Goal: Information Seeking & Learning: Check status

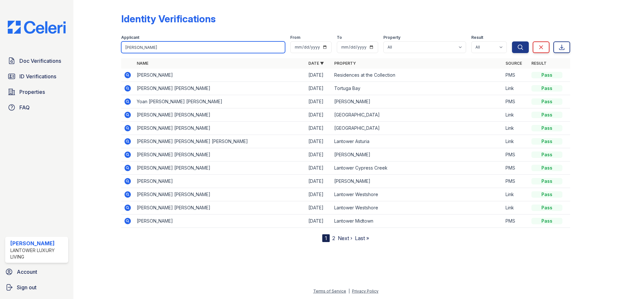
drag, startPoint x: 133, startPoint y: 45, endPoint x: 136, endPoint y: 48, distance: 4.6
click at [131, 49] on input "[PERSON_NAME]" at bounding box center [203, 47] width 164 height 12
drag, startPoint x: 131, startPoint y: 49, endPoint x: 134, endPoint y: 53, distance: 5.6
click at [131, 49] on input "[PERSON_NAME]" at bounding box center [203, 47] width 164 height 12
type input "[PERSON_NAME]"
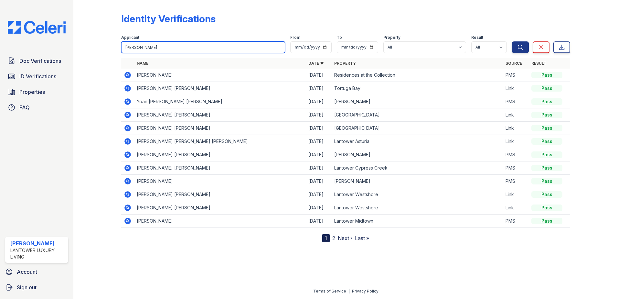
click at [512, 41] on button "Search" at bounding box center [520, 47] width 17 height 12
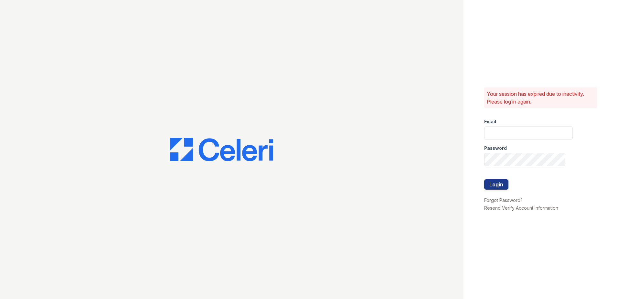
type input "[EMAIL_ADDRESS][DOMAIN_NAME]"
click at [488, 188] on button "Login" at bounding box center [496, 184] width 24 height 10
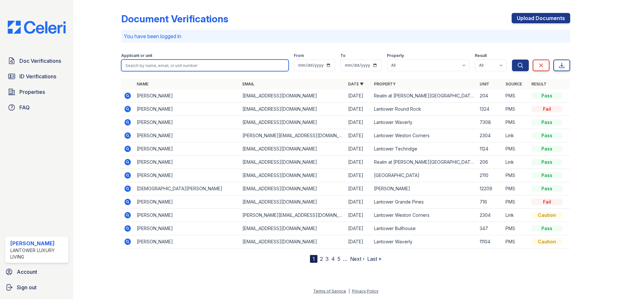
click at [136, 67] on input "search" at bounding box center [204, 65] width 167 height 12
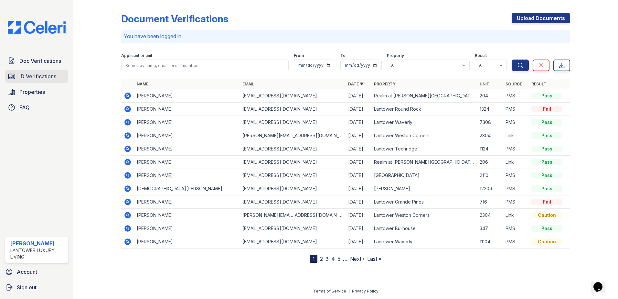
click at [26, 74] on span "ID Verifications" at bounding box center [37, 76] width 37 height 8
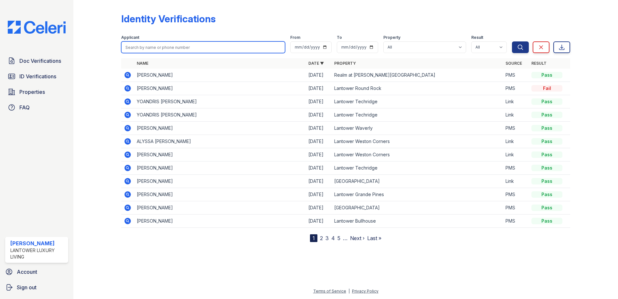
click at [138, 46] on input "search" at bounding box center [203, 47] width 164 height 12
type input "[PERSON_NAME]"
click at [512, 41] on button "Search" at bounding box center [520, 47] width 17 height 12
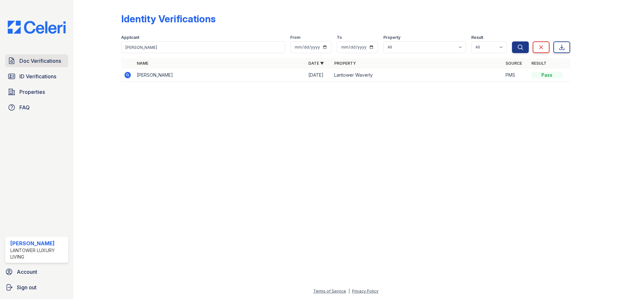
click at [50, 66] on link "Doc Verifications" at bounding box center [36, 60] width 63 height 13
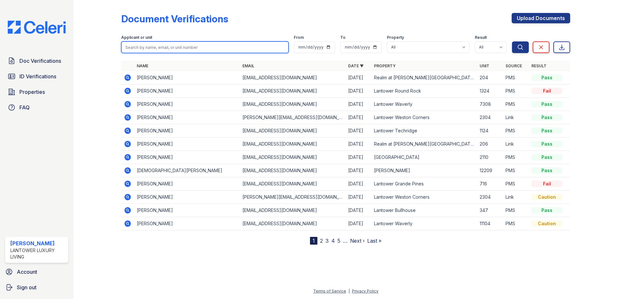
click at [158, 50] on input "search" at bounding box center [204, 47] width 167 height 12
type input "[PERSON_NAME]"
click at [512, 41] on button "Search" at bounding box center [520, 47] width 17 height 12
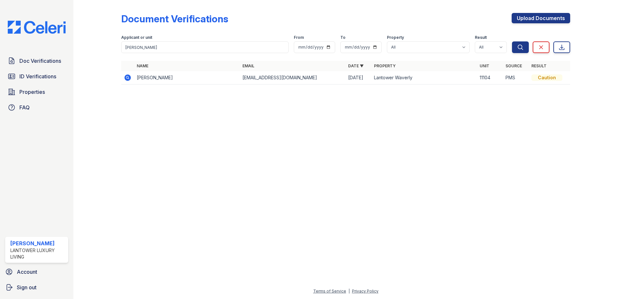
click at [126, 78] on icon at bounding box center [128, 78] width 8 height 8
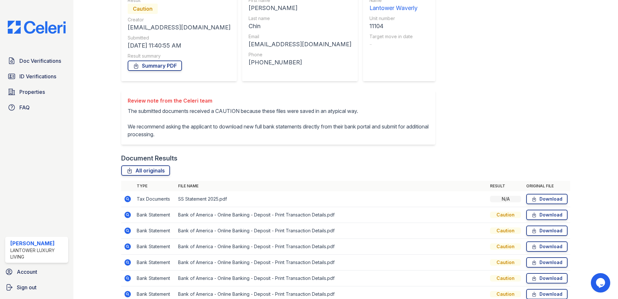
scroll to position [108, 0]
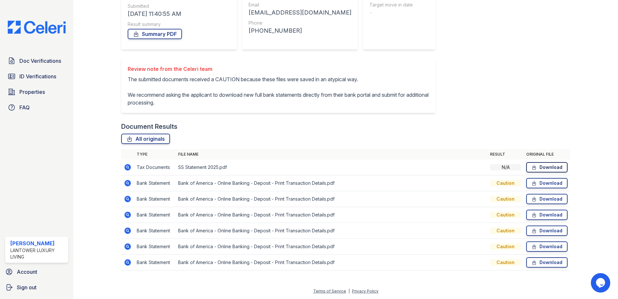
click at [535, 169] on link "Download" at bounding box center [546, 167] width 41 height 10
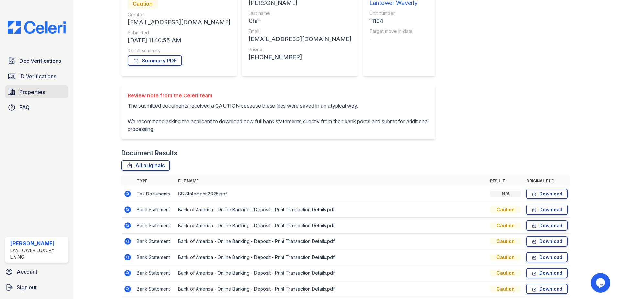
scroll to position [0, 0]
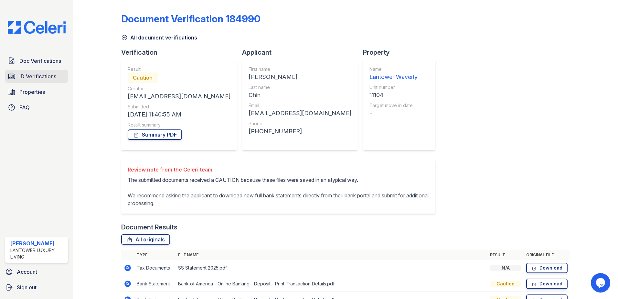
click at [36, 76] on span "ID Verifications" at bounding box center [37, 76] width 37 height 8
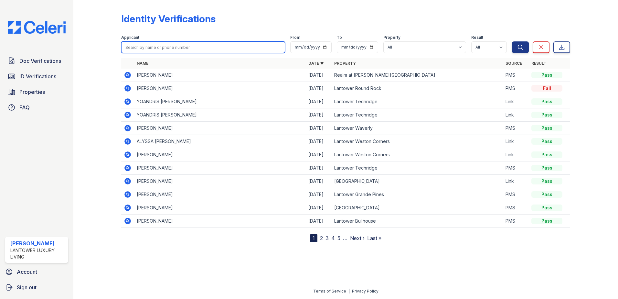
click at [157, 46] on input "search" at bounding box center [203, 47] width 164 height 12
type input "[PERSON_NAME]"
click at [512, 41] on button "Search" at bounding box center [520, 47] width 17 height 12
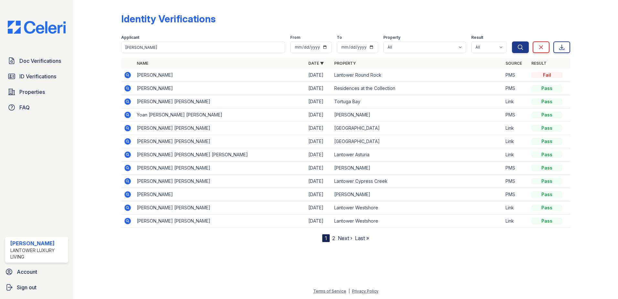
click at [126, 73] on icon at bounding box center [127, 75] width 6 height 6
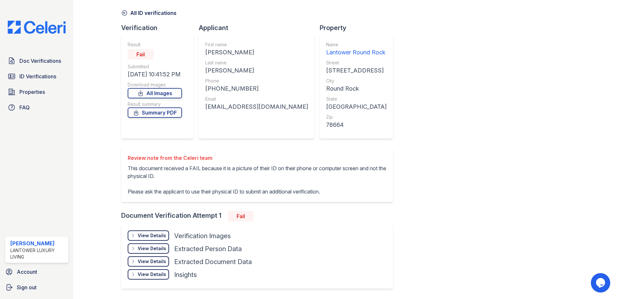
scroll to position [45, 0]
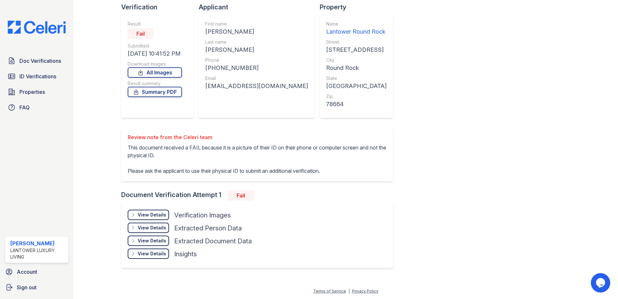
click at [156, 217] on div "View Details" at bounding box center [152, 214] width 28 height 6
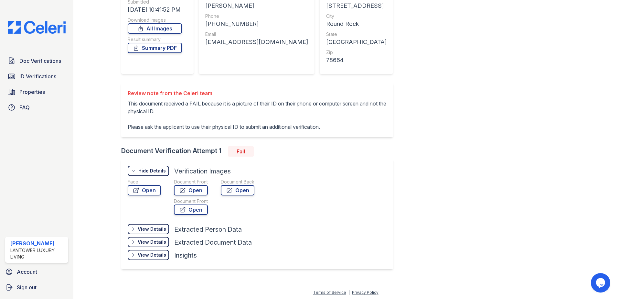
scroll to position [91, 0]
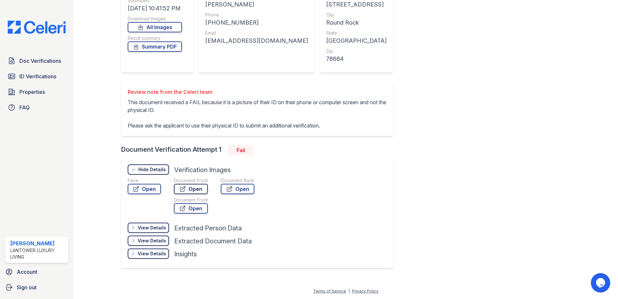
click at [192, 191] on link "Open" at bounding box center [191, 189] width 34 height 10
click at [28, 92] on span "Properties" at bounding box center [32, 92] width 26 height 8
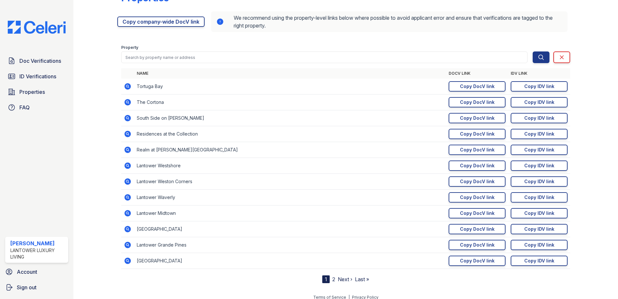
scroll to position [27, 0]
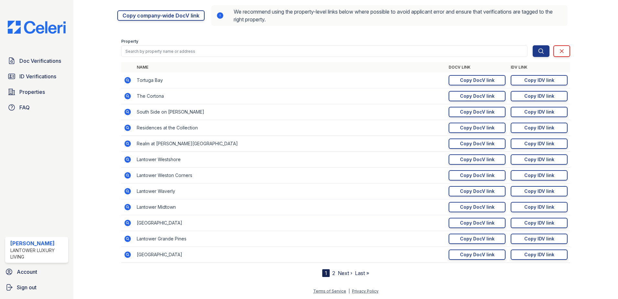
click at [342, 273] on link "Next ›" at bounding box center [345, 273] width 15 height 6
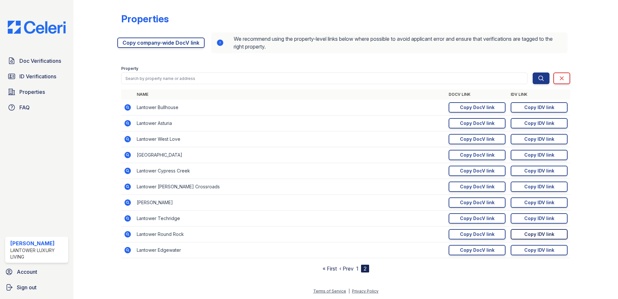
click at [521, 232] on link "Copy IDV link Copy link" at bounding box center [539, 234] width 57 height 10
click at [40, 71] on link "ID Verifications" at bounding box center [36, 76] width 63 height 13
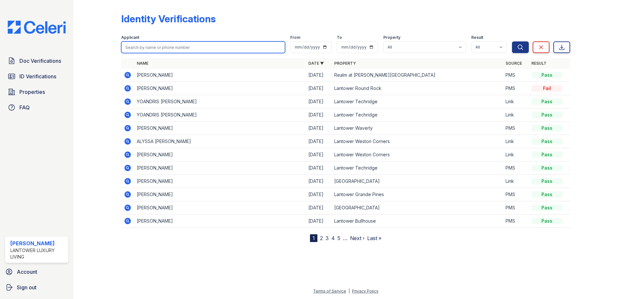
click at [153, 44] on input "search" at bounding box center [203, 47] width 164 height 12
type input "rodney"
click at [512, 41] on button "Search" at bounding box center [520, 47] width 17 height 12
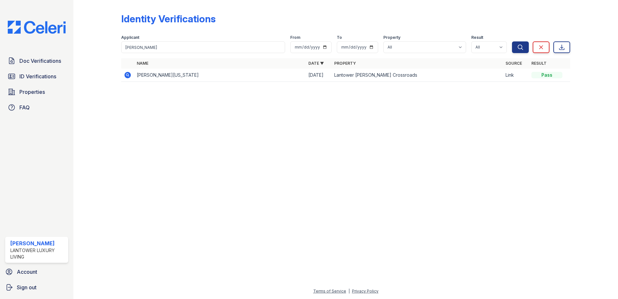
click at [121, 103] on div at bounding box center [346, 193] width 524 height 188
click at [31, 66] on link "Doc Verifications" at bounding box center [36, 60] width 63 height 13
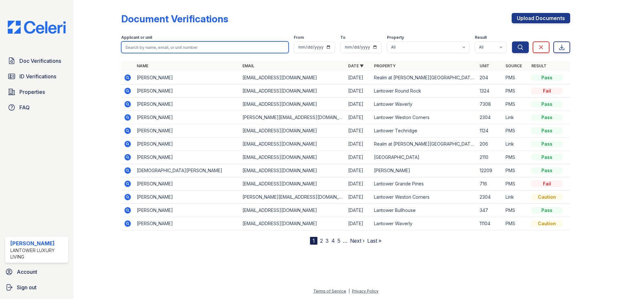
click at [145, 52] on input "search" at bounding box center [204, 47] width 167 height 12
type input "chinelo"
click at [512, 41] on button "Search" at bounding box center [520, 47] width 17 height 12
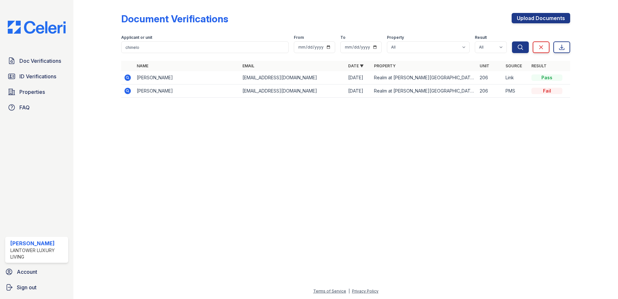
click at [126, 77] on icon at bounding box center [127, 77] width 6 height 6
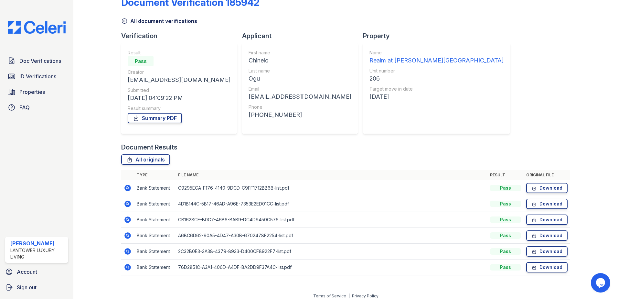
scroll to position [21, 0]
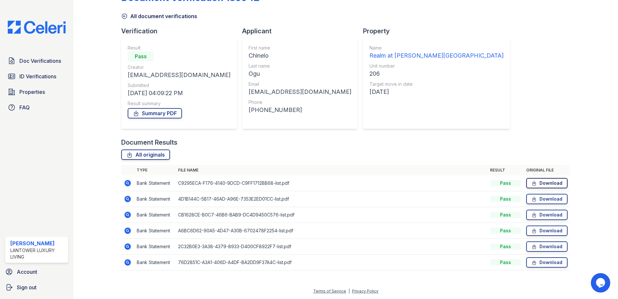
click at [535, 186] on link "Download" at bounding box center [546, 183] width 41 height 10
click at [590, 200] on div at bounding box center [589, 128] width 38 height 295
click at [560, 200] on link "Download" at bounding box center [546, 199] width 41 height 10
click at [589, 205] on div at bounding box center [589, 128] width 38 height 295
click at [536, 216] on link "Download" at bounding box center [546, 214] width 41 height 10
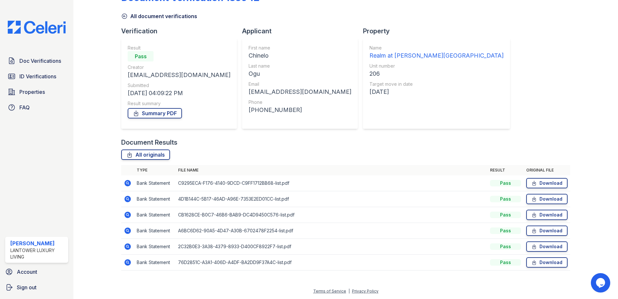
click at [589, 224] on div at bounding box center [589, 128] width 38 height 295
click at [543, 233] on link "Download" at bounding box center [546, 230] width 41 height 10
click at [591, 233] on div at bounding box center [589, 128] width 38 height 295
click at [539, 247] on link "Download" at bounding box center [546, 246] width 41 height 10
click at [584, 245] on div at bounding box center [589, 128] width 38 height 295
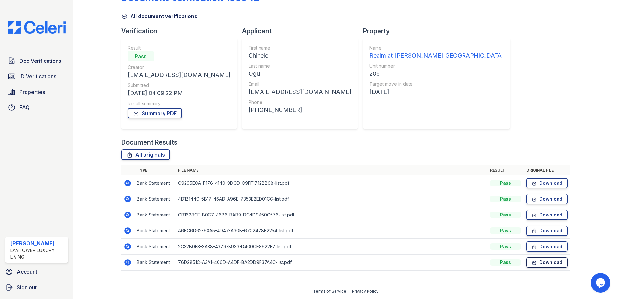
click at [541, 263] on link "Download" at bounding box center [546, 262] width 41 height 10
click at [585, 255] on div at bounding box center [589, 128] width 38 height 295
click at [34, 93] on span "Properties" at bounding box center [32, 92] width 26 height 8
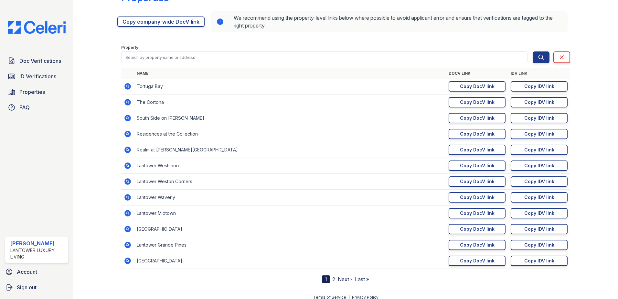
scroll to position [27, 0]
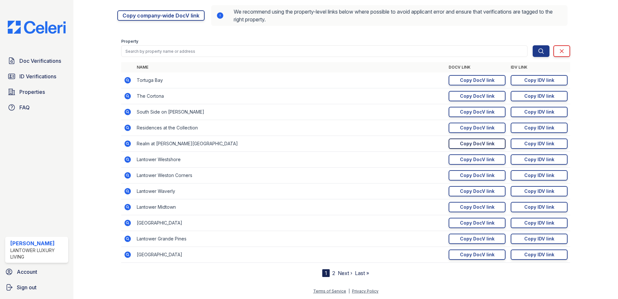
click at [463, 148] on link "Copy DocV link Copy link" at bounding box center [477, 143] width 57 height 10
click at [486, 225] on div "Copy DocV link" at bounding box center [477, 223] width 35 height 6
click at [39, 81] on link "ID Verifications" at bounding box center [36, 76] width 63 height 13
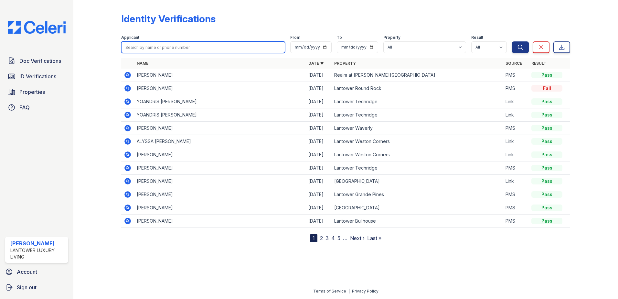
drag, startPoint x: 137, startPoint y: 48, endPoint x: 104, endPoint y: 47, distance: 33.3
click at [137, 48] on input "search" at bounding box center [203, 47] width 164 height 12
type input "tamaya"
click at [512, 41] on button "Search" at bounding box center [520, 47] width 17 height 12
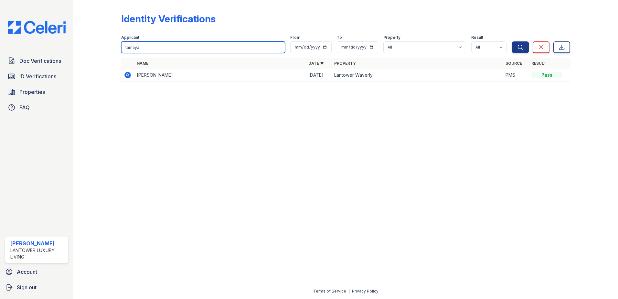
drag, startPoint x: 146, startPoint y: 50, endPoint x: 81, endPoint y: 46, distance: 65.1
click at [81, 46] on div "Identity Verifications Filter Applicant [GEOGRAPHIC_DATA] From To Property All …" at bounding box center [345, 149] width 545 height 299
type input "[PERSON_NAME]"
click at [512, 41] on button "Search" at bounding box center [520, 47] width 17 height 12
drag, startPoint x: 141, startPoint y: 46, endPoint x: 69, endPoint y: 44, distance: 71.8
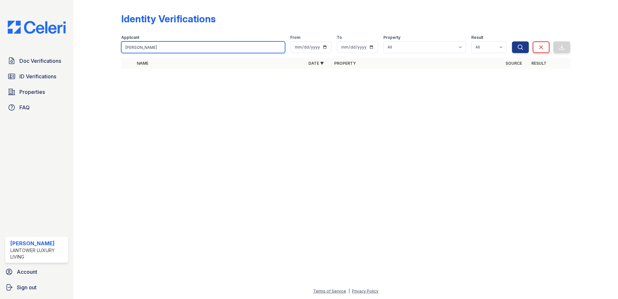
click at [69, 44] on div "Doc Verifications ID Verifications Properties FAQ [PERSON_NAME] Lantower Luxury…" at bounding box center [309, 149] width 618 height 299
type input "tejaswi"
click at [512, 41] on button "Search" at bounding box center [520, 47] width 17 height 12
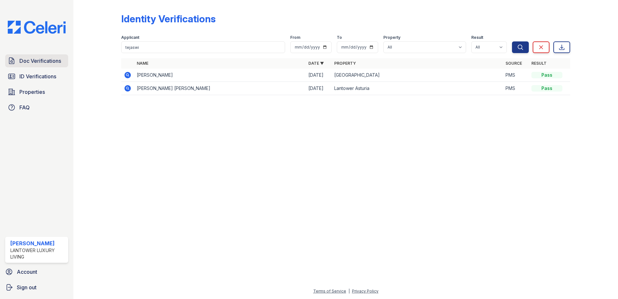
click at [47, 62] on span "Doc Verifications" at bounding box center [40, 61] width 42 height 8
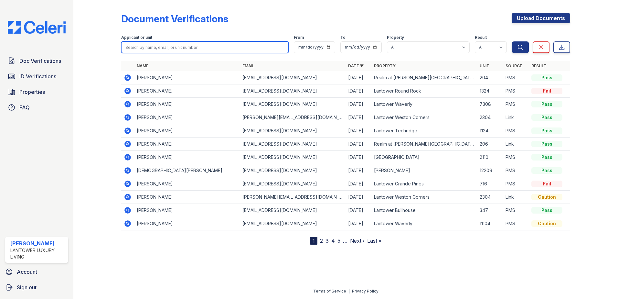
click at [142, 48] on input "search" at bounding box center [204, 47] width 167 height 12
type input "[PERSON_NAME]"
click at [512, 41] on button "Search" at bounding box center [520, 47] width 17 height 12
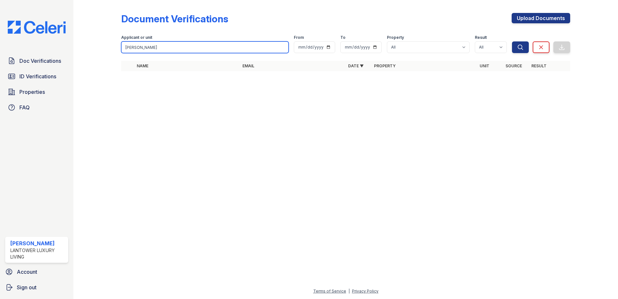
drag, startPoint x: 138, startPoint y: 46, endPoint x: 97, endPoint y: 49, distance: 41.2
click at [97, 49] on div "Document Verifications Upload Documents Filter Applicant or unit [PERSON_NAME] …" at bounding box center [346, 44] width 524 height 88
type input "tejaswi"
click at [512, 41] on button "Search" at bounding box center [520, 47] width 17 height 12
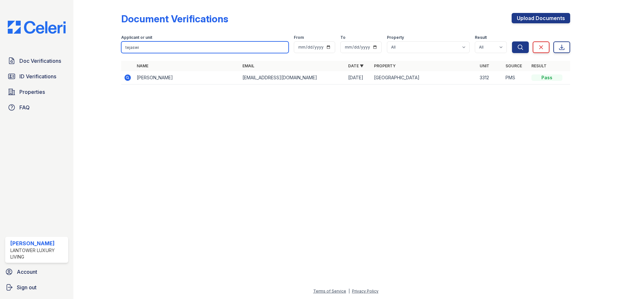
drag, startPoint x: 113, startPoint y: 49, endPoint x: 80, endPoint y: 50, distance: 33.6
click at [80, 50] on div "Document Verifications Upload Documents Filter Applicant or unit [GEOGRAPHIC_DA…" at bounding box center [345, 149] width 545 height 299
type input "[PERSON_NAME]"
click at [512, 41] on button "Search" at bounding box center [520, 47] width 17 height 12
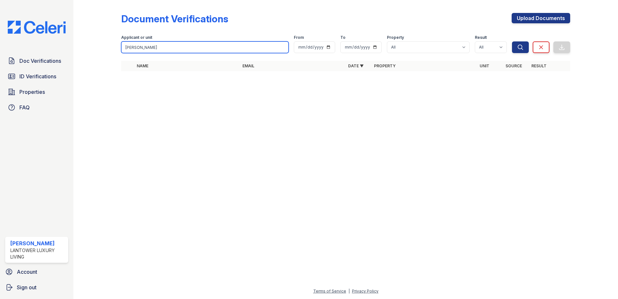
drag, startPoint x: 150, startPoint y: 46, endPoint x: 84, endPoint y: 48, distance: 66.3
click at [84, 48] on div "Document Verifications Upload Documents Filter Applicant or unit [PERSON_NAME] …" at bounding box center [346, 44] width 524 height 88
type input "[PERSON_NAME]"
click at [512, 41] on button "Search" at bounding box center [520, 47] width 17 height 12
drag, startPoint x: 155, startPoint y: 48, endPoint x: 92, endPoint y: 38, distance: 63.8
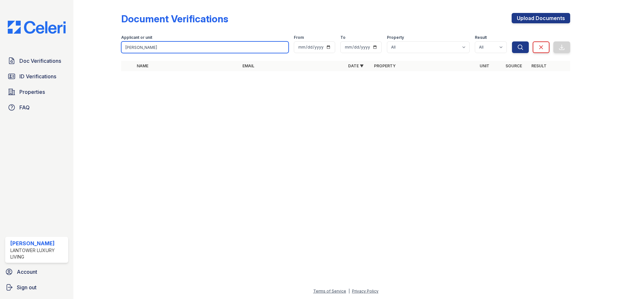
click at [92, 38] on div "Document Verifications Upload Documents Filter Applicant or unit [PERSON_NAME] …" at bounding box center [346, 44] width 524 height 88
type input "[PERSON_NAME]"
click at [512, 41] on button "Search" at bounding box center [520, 47] width 17 height 12
drag, startPoint x: 154, startPoint y: 46, endPoint x: 78, endPoint y: 49, distance: 76.0
click at [78, 49] on div "Document Verifications Upload Documents Filter Applicant or unit [PERSON_NAME] …" at bounding box center [345, 149] width 545 height 299
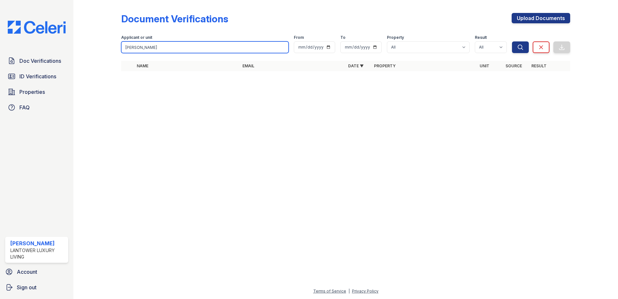
type input "[PERSON_NAME]"
click at [512, 41] on button "Search" at bounding box center [520, 47] width 17 height 12
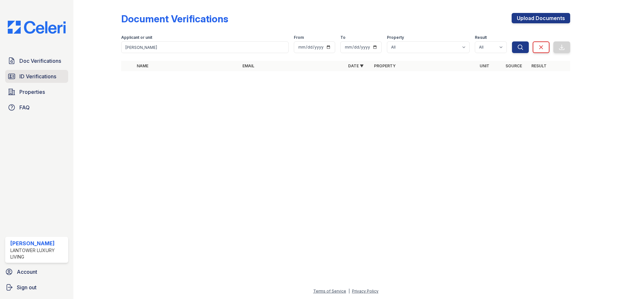
click at [48, 76] on span "ID Verifications" at bounding box center [37, 76] width 37 height 8
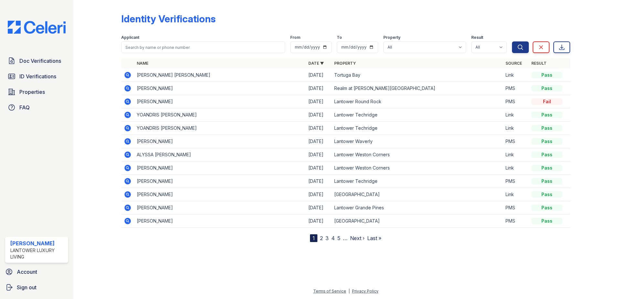
click at [137, 46] on input "search" at bounding box center [203, 47] width 164 height 12
type input "[PERSON_NAME]"
click at [512, 41] on button "Search" at bounding box center [520, 47] width 17 height 12
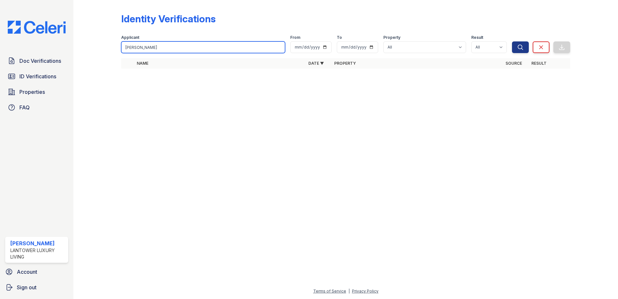
drag, startPoint x: 148, startPoint y: 43, endPoint x: 90, endPoint y: 48, distance: 58.4
click at [90, 48] on div "Identity Verifications Filter Applicant [PERSON_NAME] From To Property All Lant…" at bounding box center [346, 42] width 524 height 85
type input "[PERSON_NAME]"
click at [512, 41] on button "Search" at bounding box center [520, 47] width 17 height 12
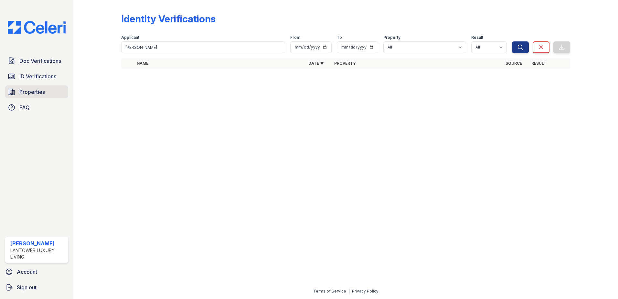
click at [55, 90] on link "Properties" at bounding box center [36, 91] width 63 height 13
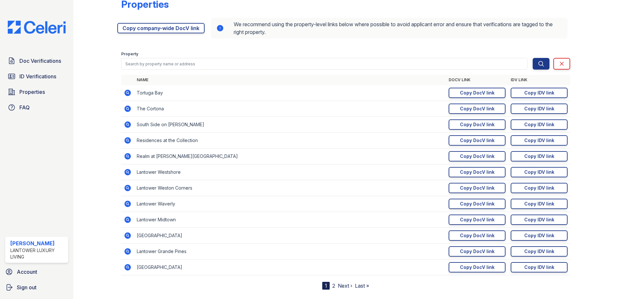
scroll to position [27, 0]
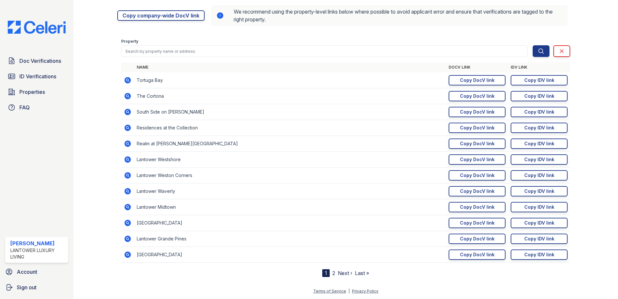
click at [341, 274] on link "Next ›" at bounding box center [345, 273] width 15 height 6
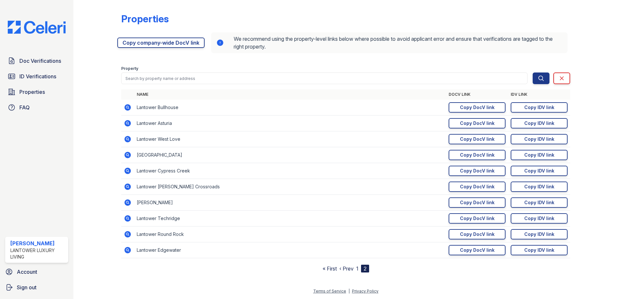
click at [348, 267] on link "‹ Prev" at bounding box center [346, 268] width 14 height 6
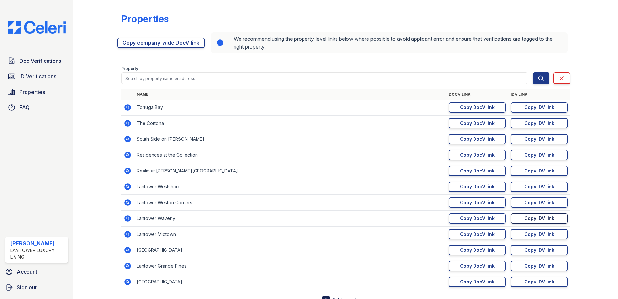
click at [523, 223] on link "Copy IDV link Copy link" at bounding box center [539, 218] width 57 height 10
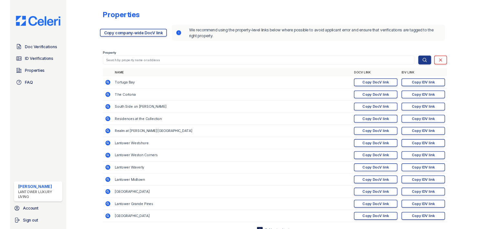
scroll to position [27, 0]
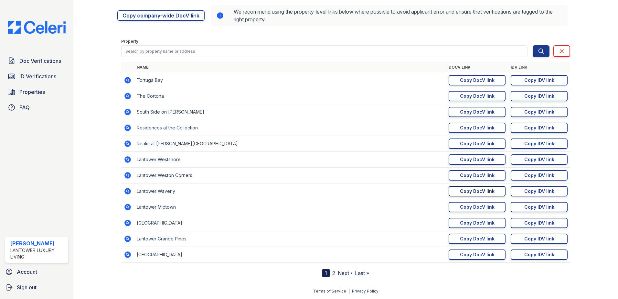
click at [476, 193] on div "Copy DocV link" at bounding box center [477, 191] width 35 height 6
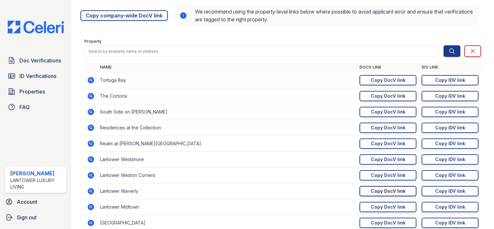
scroll to position [26, 0]
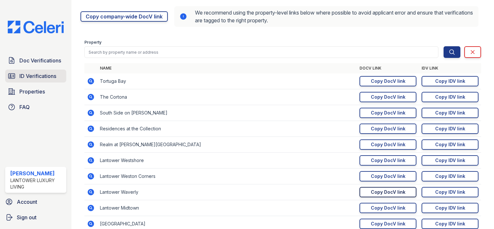
click at [39, 79] on span "ID Verifications" at bounding box center [37, 76] width 37 height 8
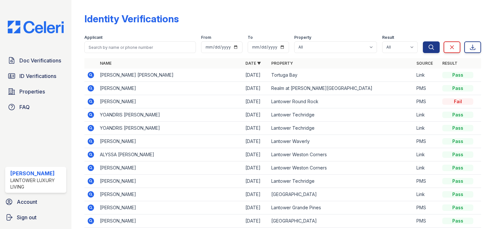
click at [108, 47] on input "search" at bounding box center [140, 47] width 112 height 12
type input "[PERSON_NAME]"
click at [423, 41] on button "Search" at bounding box center [431, 47] width 17 height 12
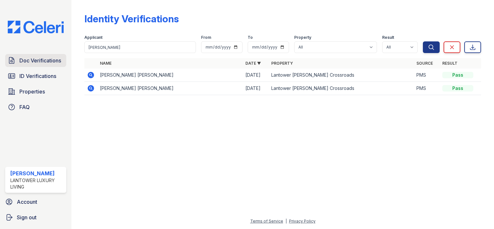
click at [49, 63] on span "Doc Verifications" at bounding box center [40, 61] width 42 height 8
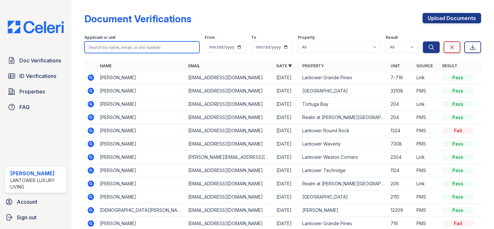
click at [101, 47] on input "search" at bounding box center [141, 47] width 115 height 12
type input "[PERSON_NAME]"
click at [423, 41] on button "Search" at bounding box center [431, 47] width 17 height 12
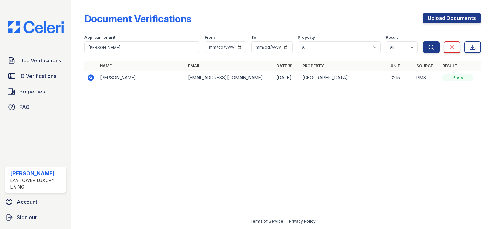
click at [88, 79] on icon at bounding box center [91, 77] width 6 height 6
